Goal: Task Accomplishment & Management: Manage account settings

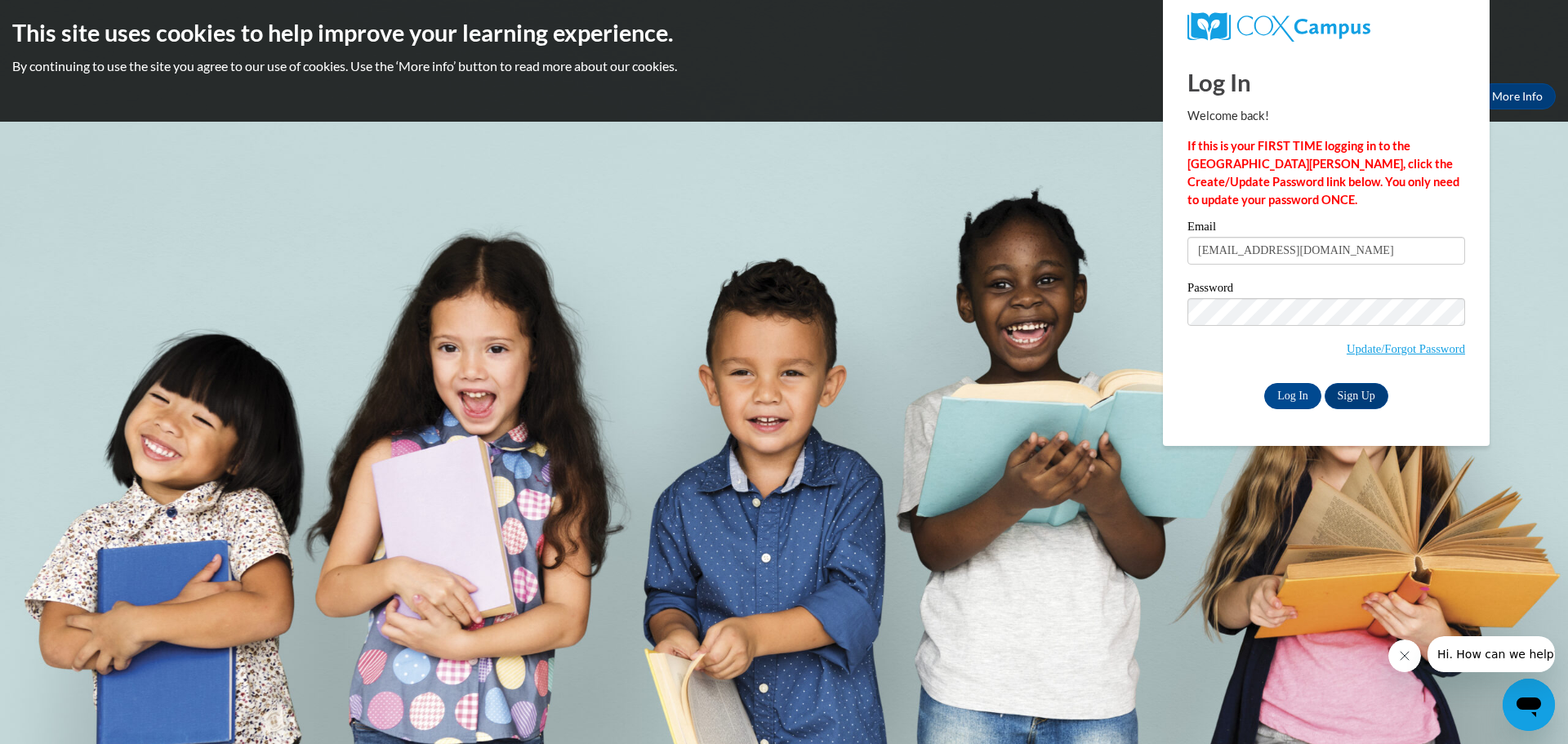
click at [1346, 245] on input "SJONES@SWGACAC.COM" at bounding box center [1325, 251] width 277 height 28
type input "S"
type input "sjones@swgacac.com"
click at [1290, 390] on input "Log In" at bounding box center [1292, 396] width 57 height 26
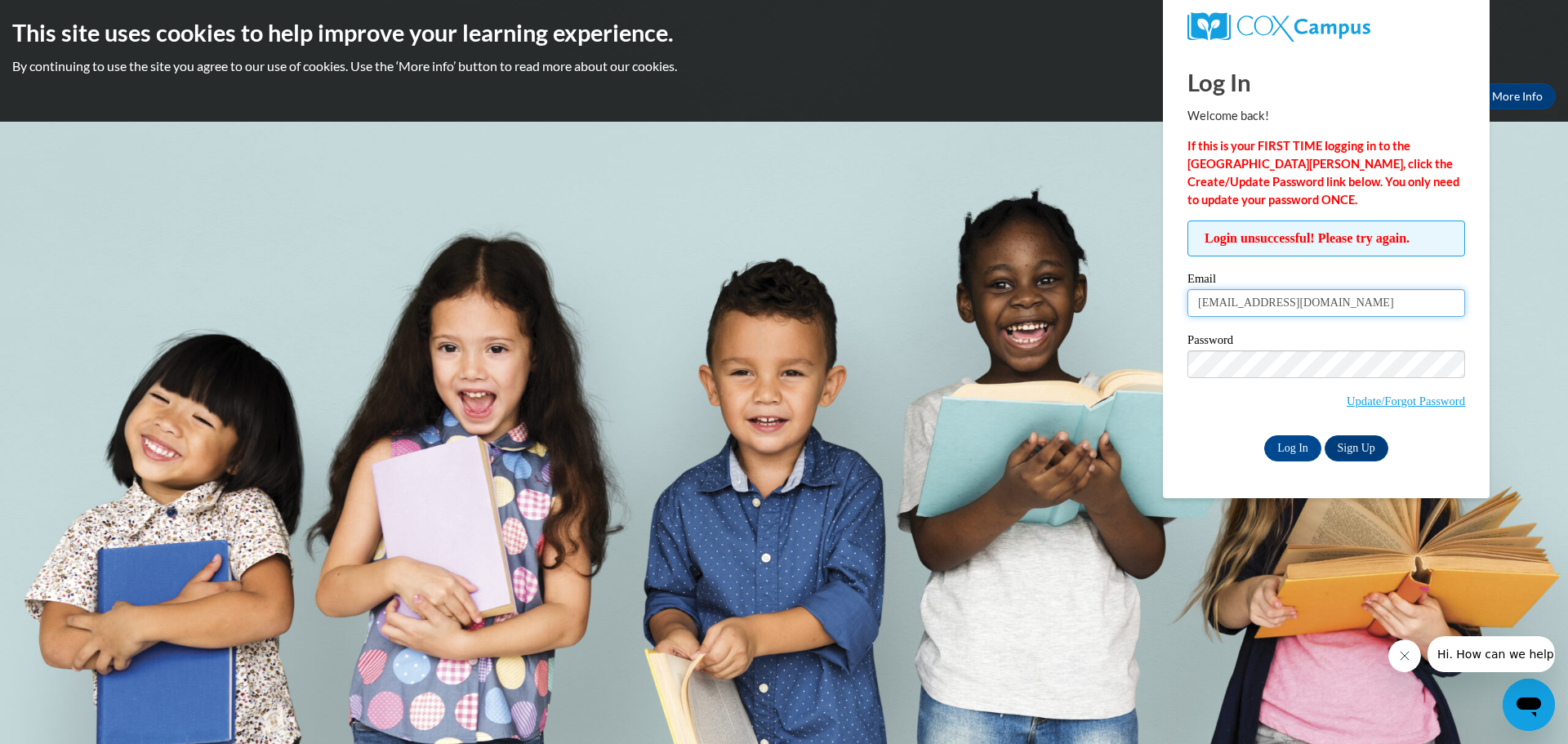
click at [1203, 307] on input "sjones@swgacac.com" at bounding box center [1325, 303] width 277 height 28
type input "[EMAIL_ADDRESS][DOMAIN_NAME]"
click at [1286, 439] on input "Log In" at bounding box center [1292, 449] width 57 height 26
click at [1294, 445] on input "Log In" at bounding box center [1292, 449] width 57 height 26
click at [1357, 399] on link "Update/Forgot Password" at bounding box center [1406, 401] width 119 height 13
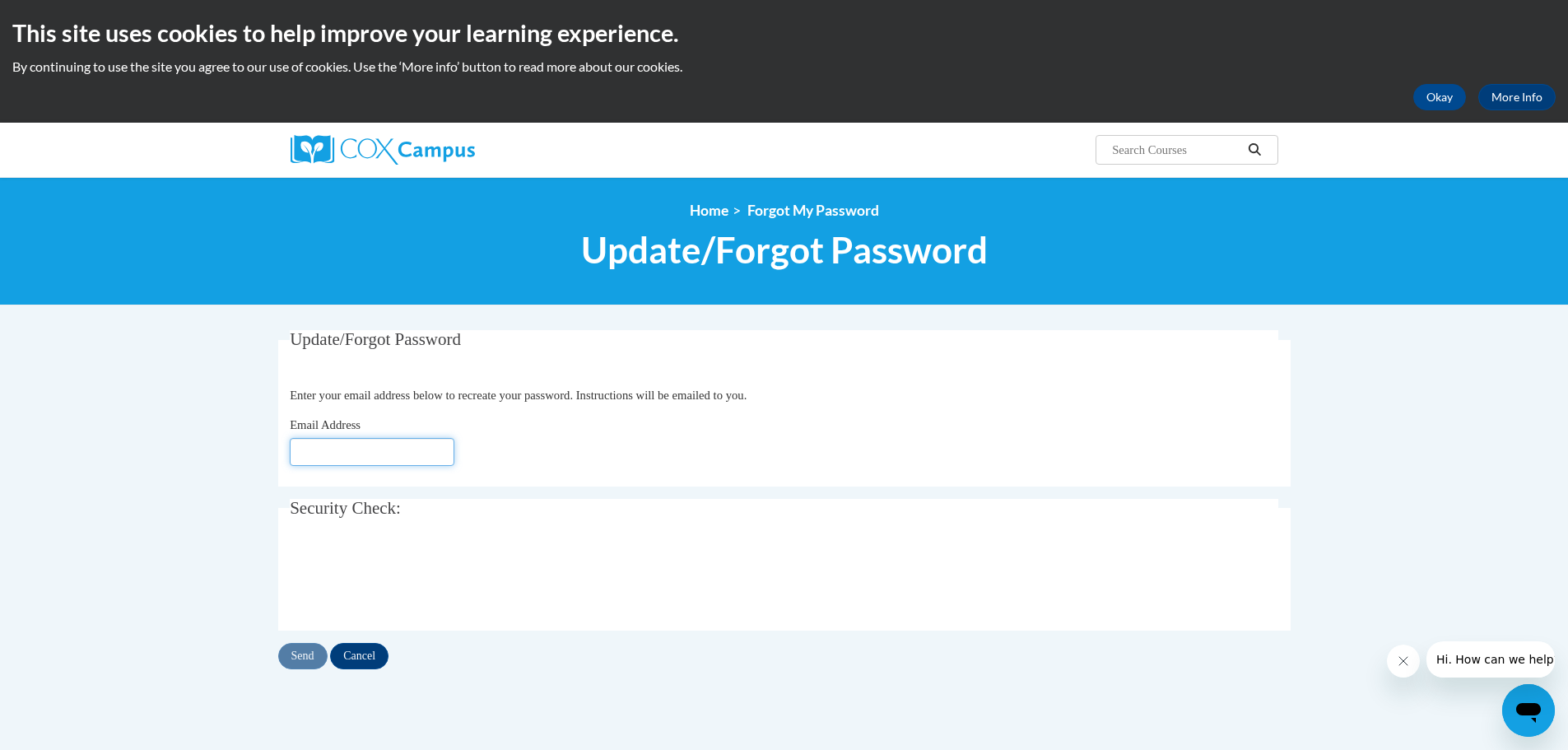
click at [313, 458] on input "Email Address" at bounding box center [373, 452] width 165 height 28
click at [332, 453] on input "sjonesswgacac.com" at bounding box center [373, 452] width 165 height 28
type input "[EMAIL_ADDRESS][DOMAIN_NAME]"
click at [303, 659] on input "Send" at bounding box center [302, 656] width 49 height 27
